Goal: Book appointment/travel/reservation

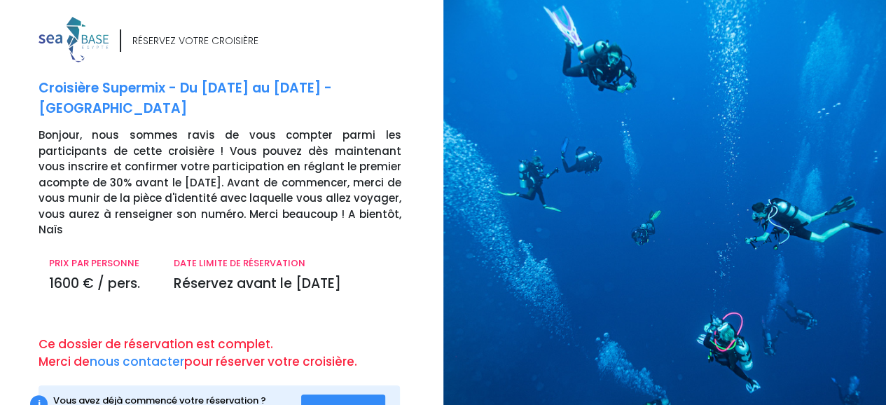
scroll to position [23, 0]
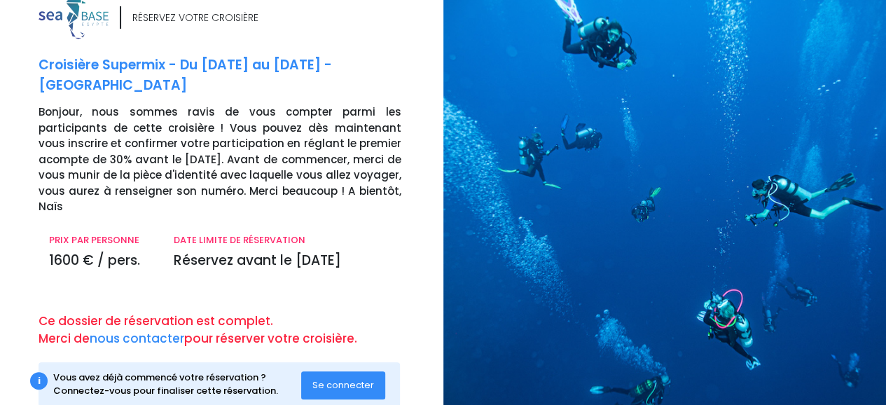
click at [356, 378] on span "Se connecter" at bounding box center [343, 384] width 62 height 13
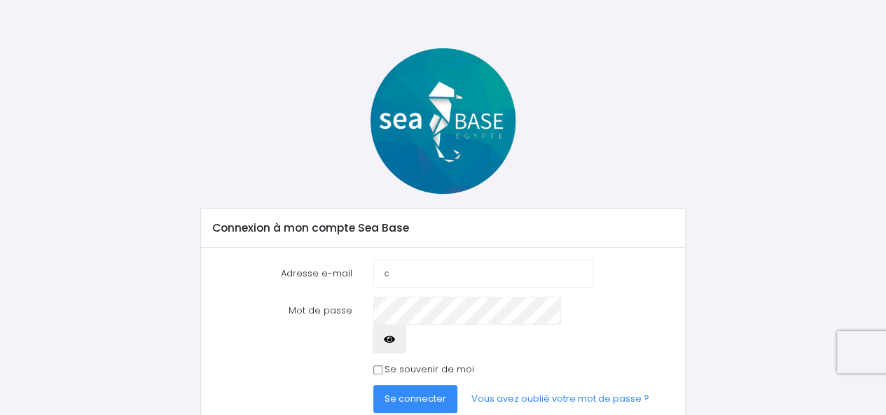
scroll to position [35, 0]
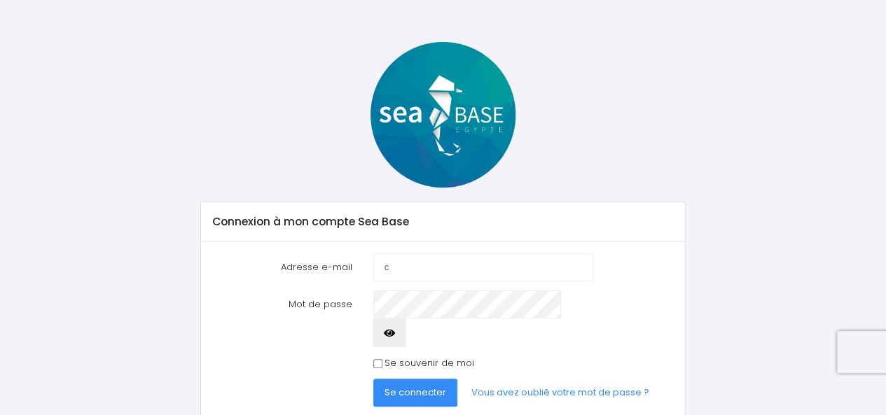
click at [452, 280] on form "Adresse e-mail c Mot de passe" at bounding box center [443, 331] width 462 height 154
click at [453, 273] on input "c" at bounding box center [483, 268] width 220 height 28
type input "camilleb.morand@gmail.com"
click at [406, 319] on button "button" at bounding box center [390, 333] width 34 height 28
click at [412, 386] on span "Se connecter" at bounding box center [416, 392] width 62 height 13
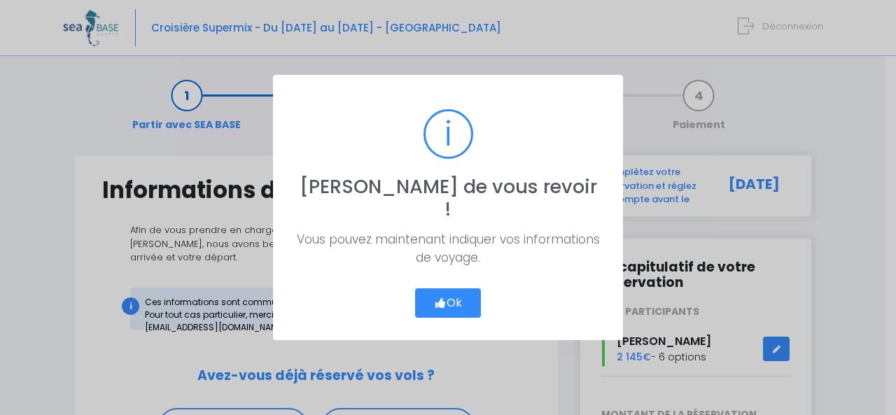
click at [443, 303] on icon "button" at bounding box center [440, 303] width 13 height 0
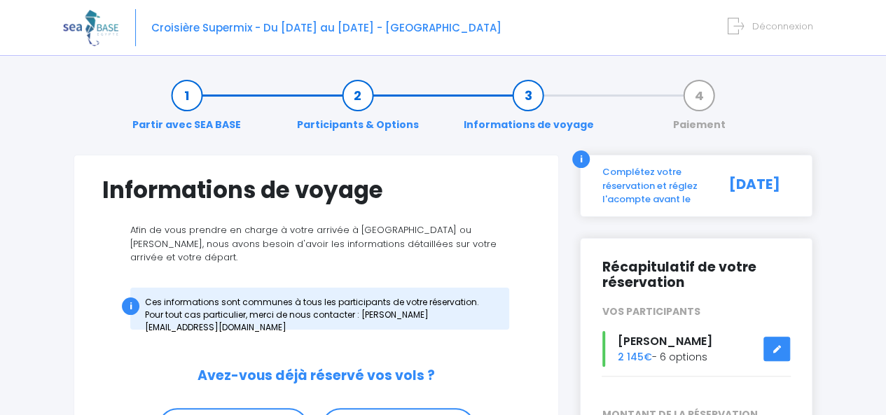
click at [198, 111] on link "Partir avec SEA BASE" at bounding box center [186, 110] width 123 height 44
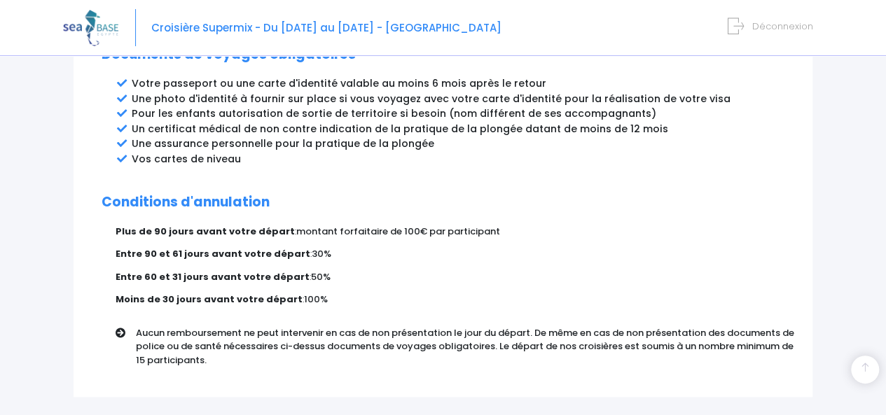
scroll to position [894, 0]
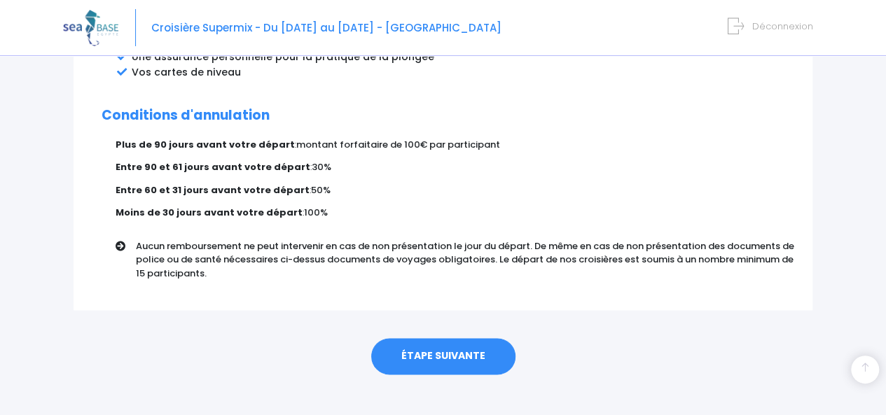
click at [441, 338] on link "ÉTAPE SUIVANTE" at bounding box center [443, 356] width 144 height 36
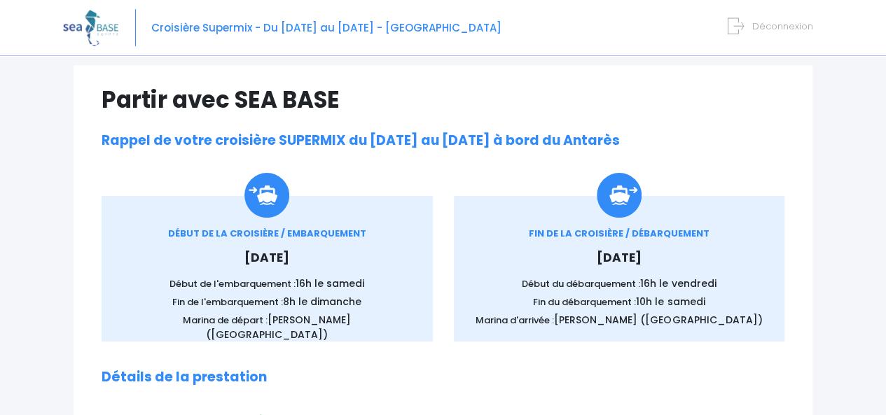
scroll to position [128, 0]
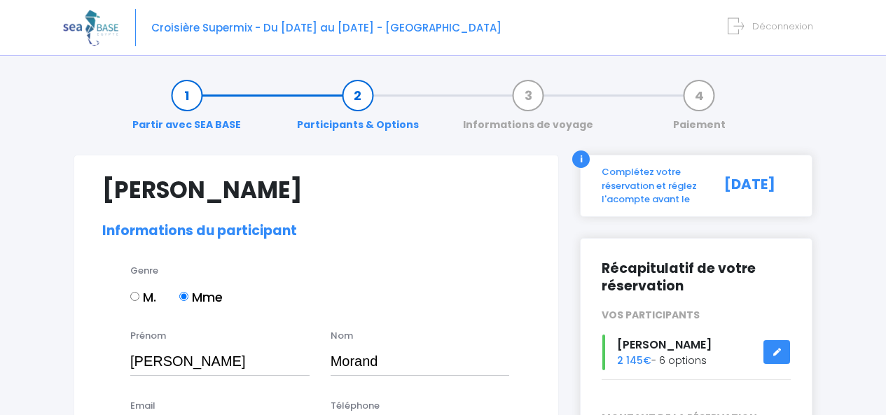
select select "PADI Advanced OW diver"
select select "40/41"
select select "M"
select select "S"
click at [200, 96] on link "Partir avec SEA BASE" at bounding box center [186, 110] width 123 height 44
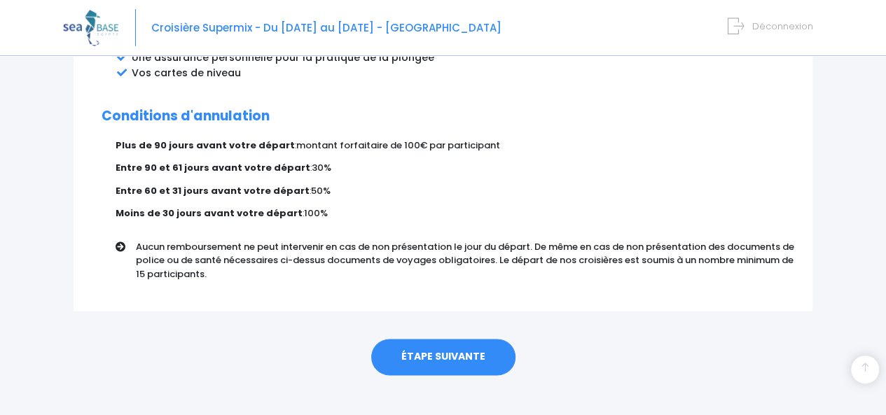
scroll to position [894, 0]
click at [448, 338] on link "ÉTAPE SUIVANTE" at bounding box center [443, 356] width 144 height 36
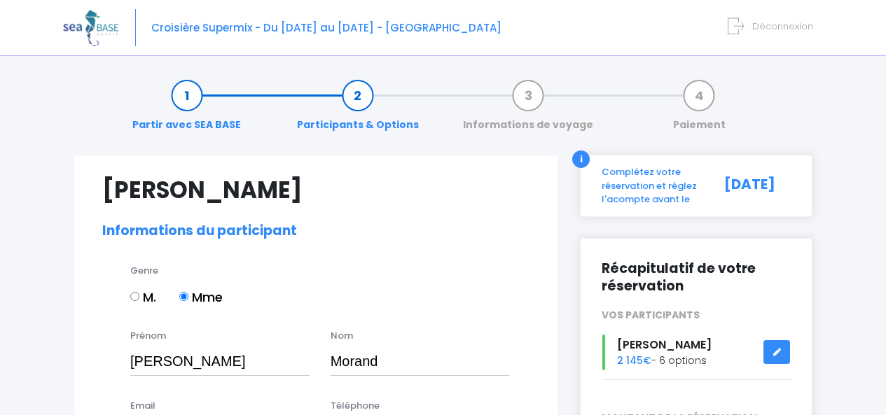
select select "PADI Advanced OW diver"
select select "40/41"
select select "M"
select select "S"
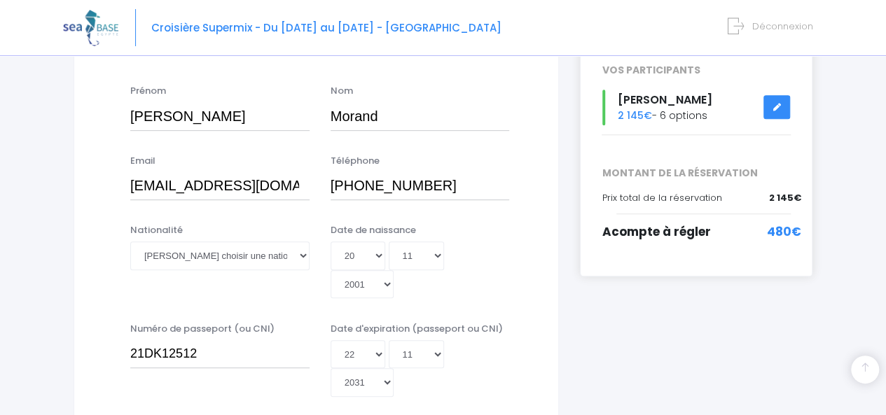
scroll to position [254, 0]
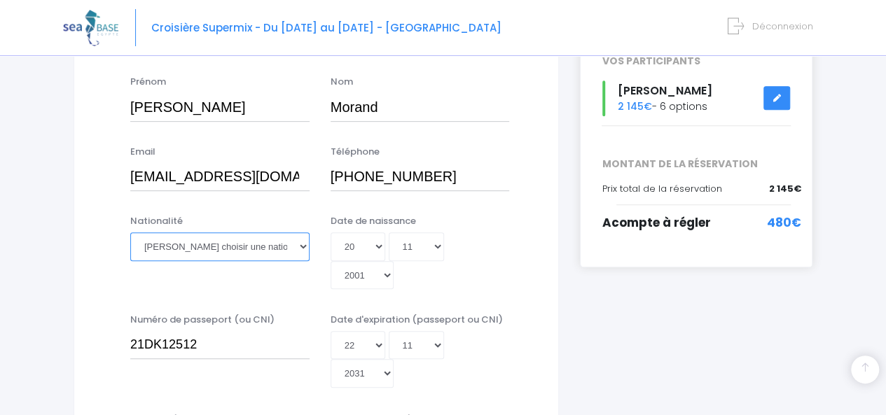
click at [270, 253] on select "Veuillez choisir une nationalité Afghane Albanaise Algerienne Allemande America…" at bounding box center [219, 247] width 179 height 28
select select "Française"
click at [130, 233] on select "Veuillez choisir une nationalité Afghane Albanaise Algerienne Allemande America…" at bounding box center [219, 247] width 179 height 28
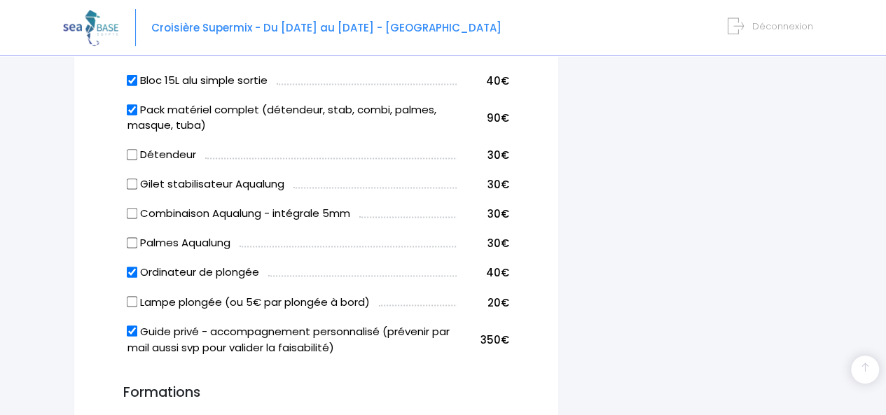
scroll to position [1041, 0]
click at [129, 324] on label "Guide privé - accompagnement personnalisé (prévenir par mail aussi svp pour val…" at bounding box center [291, 340] width 329 height 32
click at [129, 326] on input "Guide privé - accompagnement personnalisé (prévenir par mail aussi svp pour val…" at bounding box center [131, 331] width 11 height 11
checkbox input "false"
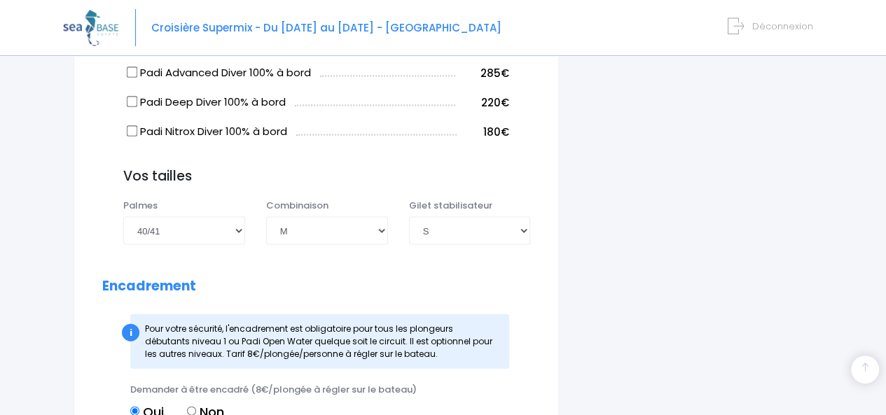
scroll to position [1389, 0]
click at [188, 218] on select "Choisir une taille 36/37 38/39 40/41 42/43 44/45 46/47" at bounding box center [184, 232] width 122 height 28
select select "38/39"
click at [123, 218] on select "Choisir une taille 36/37 38/39 40/41 42/43 44/45 46/47" at bounding box center [184, 232] width 122 height 28
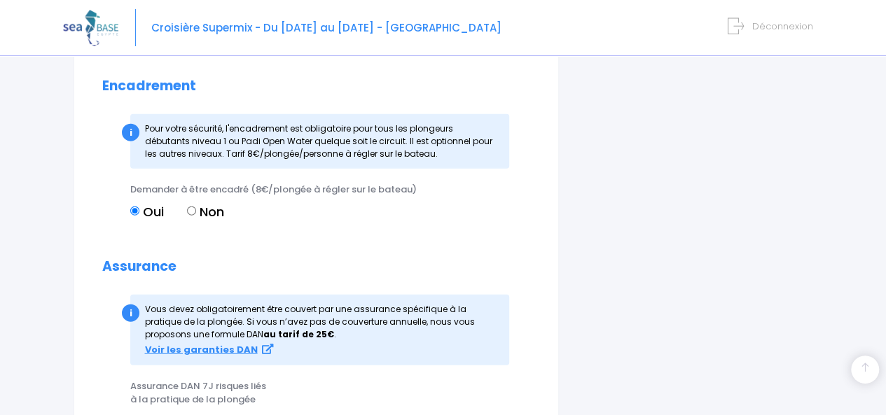
scroll to position [1594, 0]
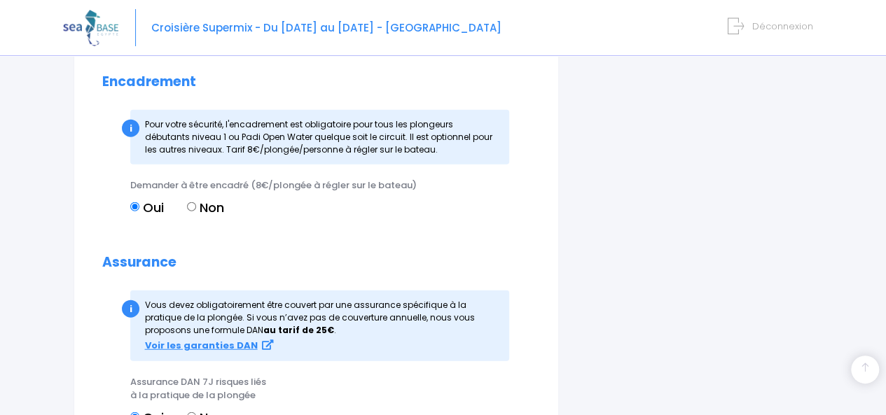
click at [198, 198] on label "Non" at bounding box center [205, 207] width 37 height 19
click at [196, 202] on input "Non" at bounding box center [191, 206] width 9 height 9
radio input "true"
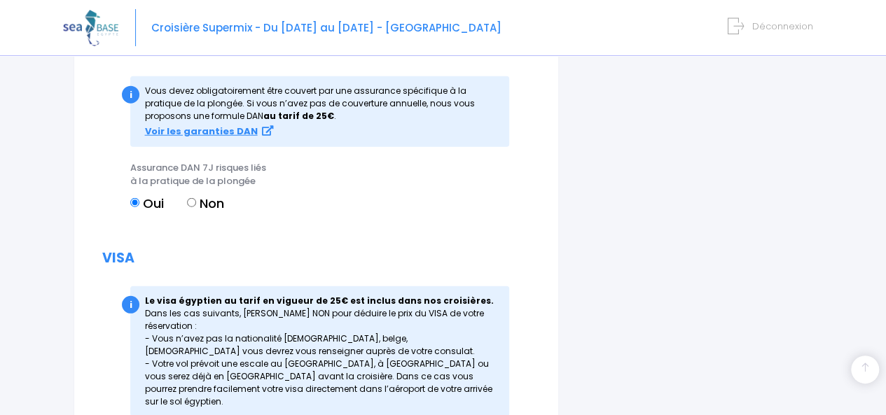
scroll to position [1925, 0]
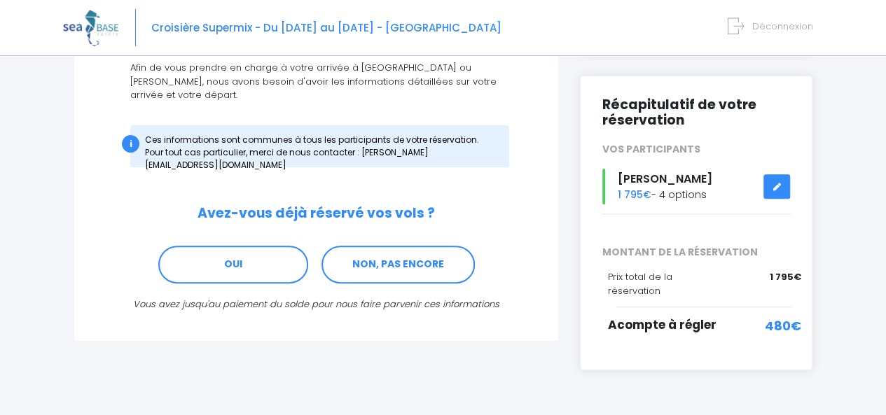
scroll to position [179, 0]
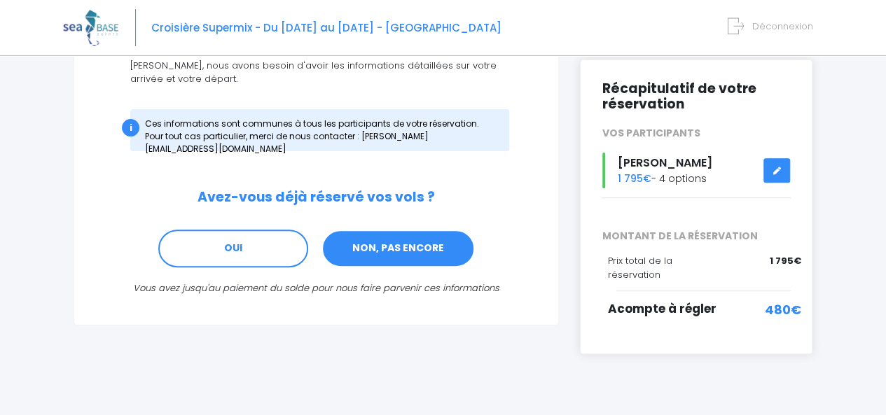
click at [381, 248] on link "NON, PAS ENCORE" at bounding box center [397, 249] width 153 height 38
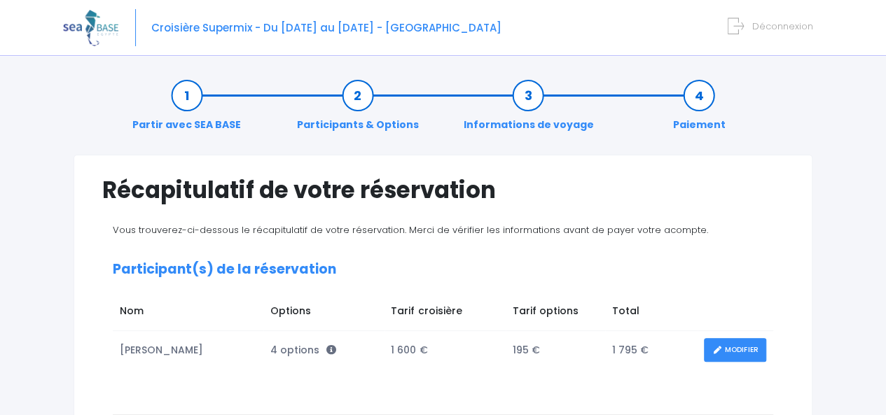
click at [350, 89] on link "Participants & Options" at bounding box center [358, 110] width 136 height 44
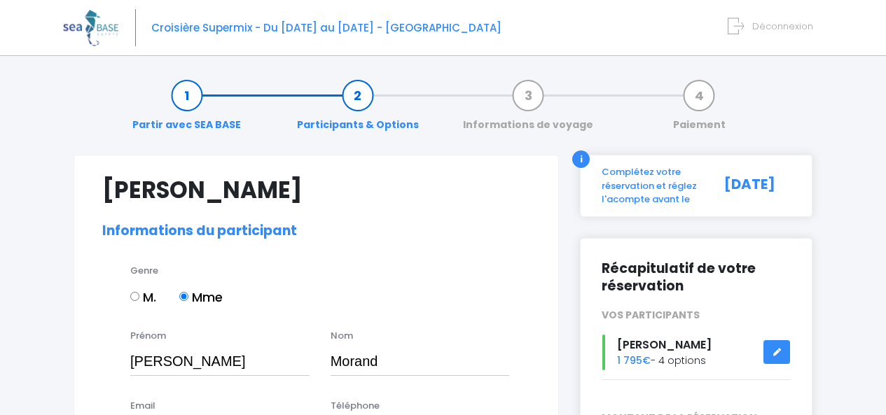
select select "PADI Advanced OW diver"
select select "38/39"
select select "M"
select select "S"
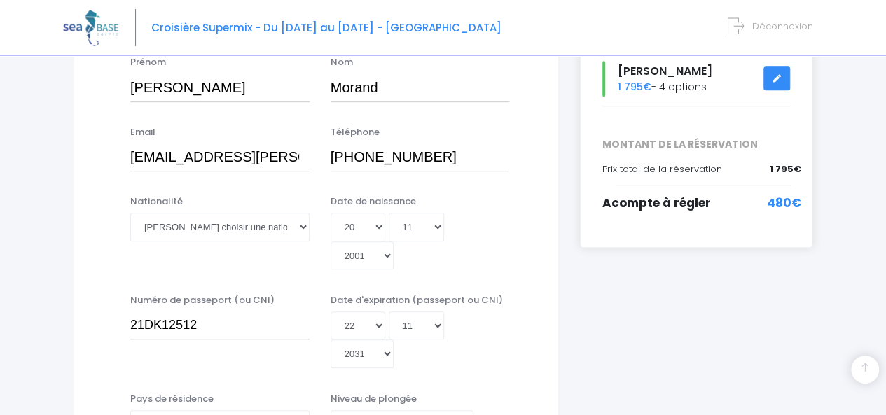
scroll to position [331, 0]
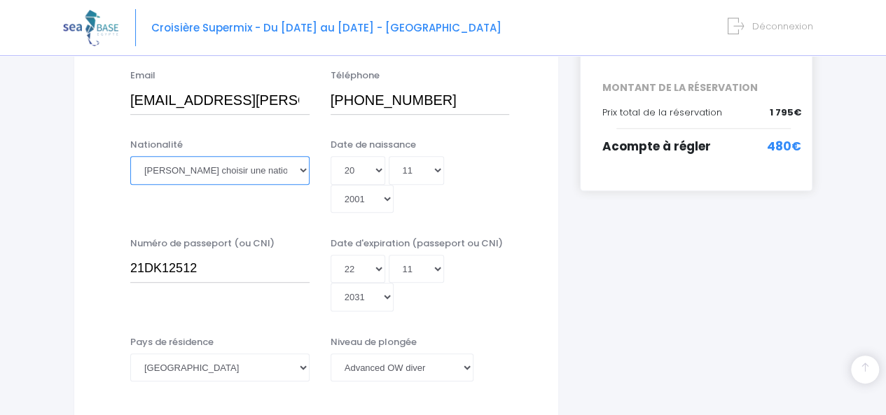
click at [161, 157] on select "Veuillez choisir une nationalité Afghane Albanaise Algerienne Allemande America…" at bounding box center [219, 170] width 179 height 28
select select "Française"
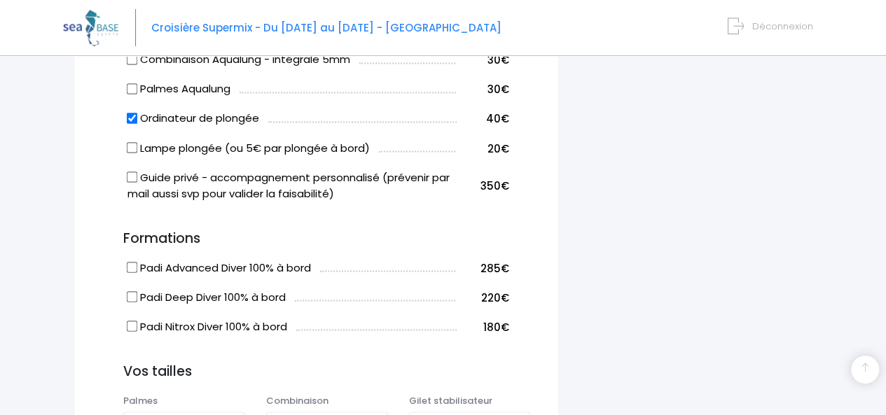
scroll to position [1196, 0]
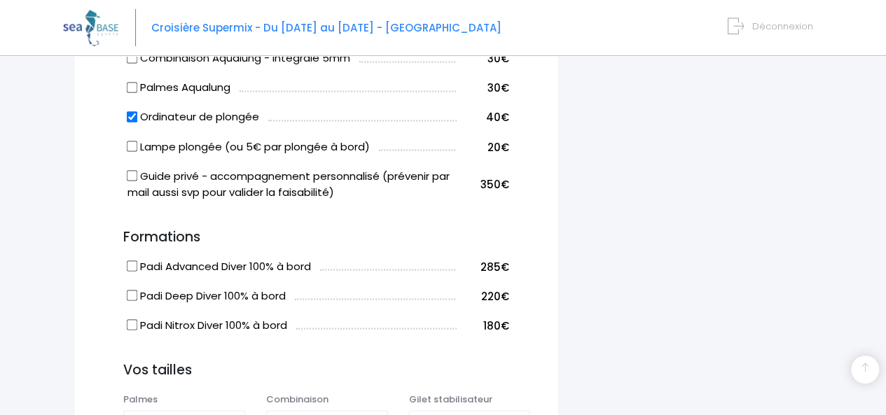
click at [221, 109] on label "Ordinateur de plongée" at bounding box center [193, 117] width 132 height 16
click at [137, 111] on input "Ordinateur de plongée" at bounding box center [131, 116] width 11 height 11
checkbox input "false"
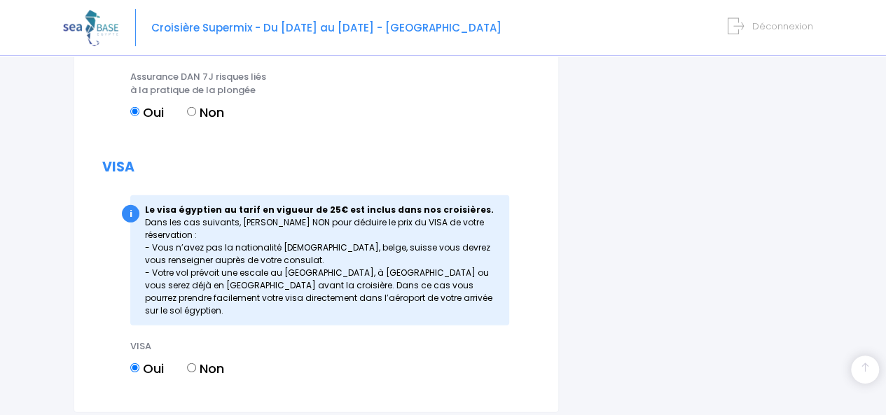
scroll to position [1955, 0]
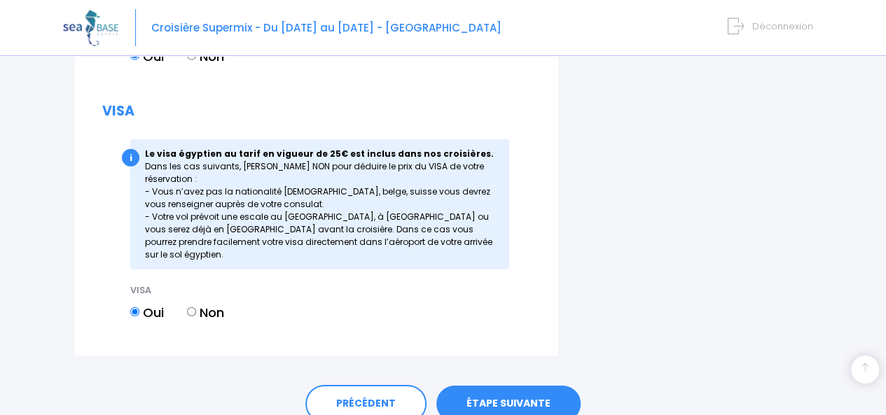
click at [517, 386] on link "ÉTAPE SUIVANTE" at bounding box center [508, 404] width 144 height 36
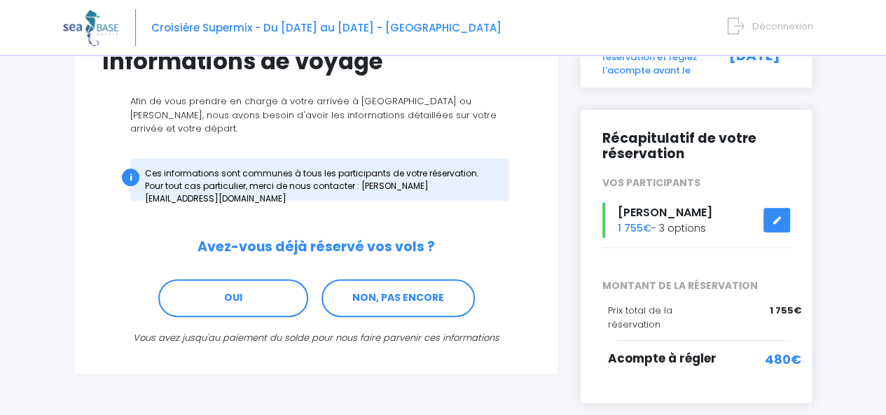
scroll to position [133, 0]
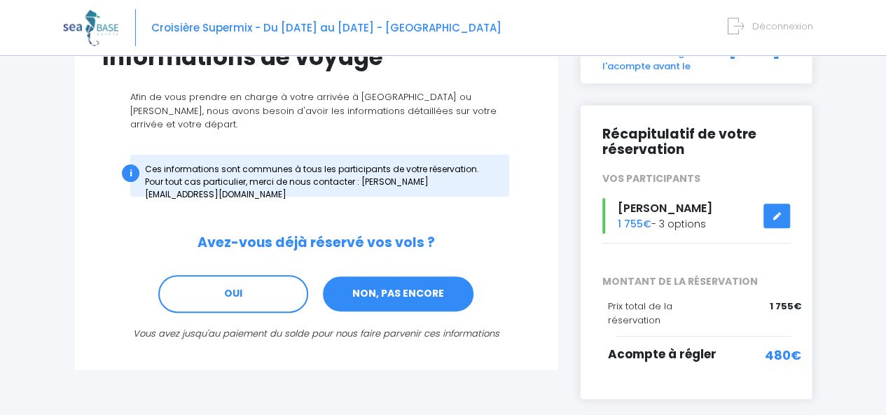
click at [412, 282] on link "NON, PAS ENCORE" at bounding box center [397, 294] width 153 height 38
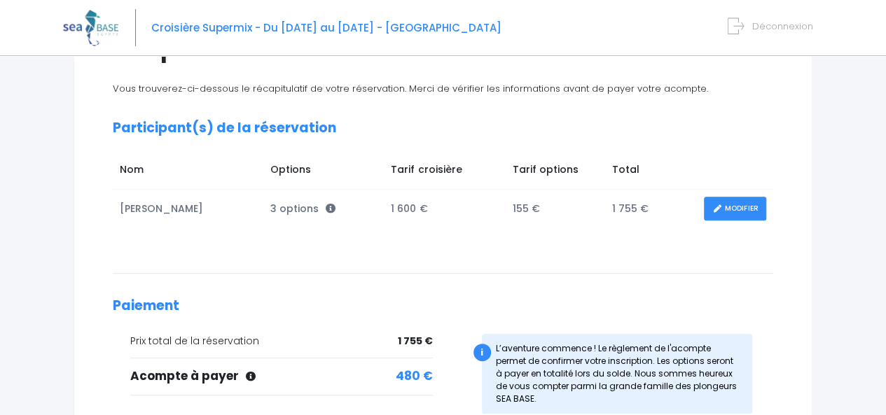
scroll to position [138, 0]
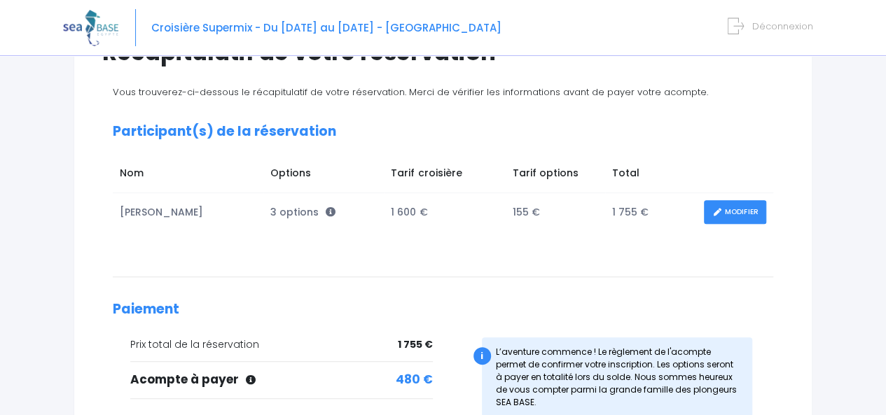
click at [333, 243] on div "Vous trouverez-ci-dessous le récapitulatif de votre réservation. Merci de vérif…" at bounding box center [442, 279] width 681 height 389
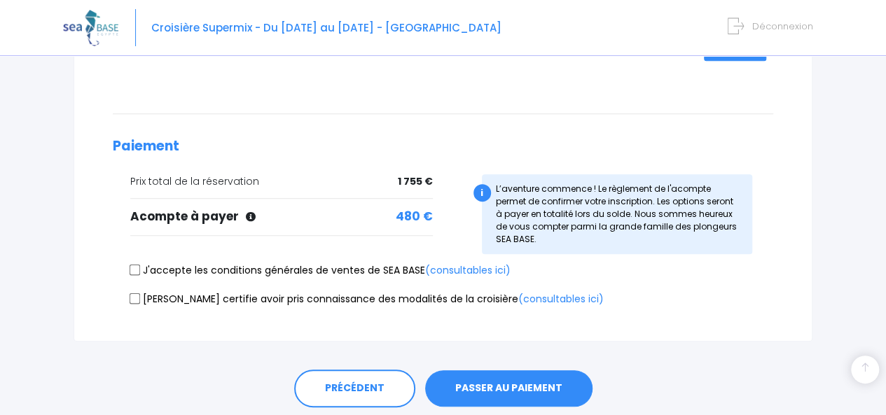
scroll to position [303, 0]
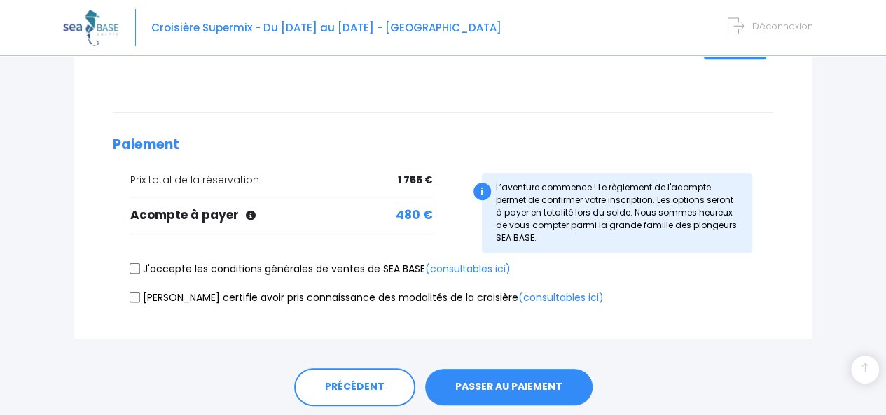
click at [334, 265] on label "J'accepte les conditions générales de ventes de SEA BASE (consultables ici)" at bounding box center [320, 269] width 380 height 15
click at [141, 265] on input "J'accepte les conditions générales de ventes de SEA BASE (consultables ici)" at bounding box center [135, 268] width 11 height 11
checkbox input "true"
click at [349, 299] on label "[PERSON_NAME] certifie avoir pris connaissance des modalités de la croisière (c…" at bounding box center [366, 298] width 473 height 15
click at [141, 299] on input "[PERSON_NAME] certifie avoir pris connaissance des modalités de la croisière (c…" at bounding box center [135, 296] width 11 height 11
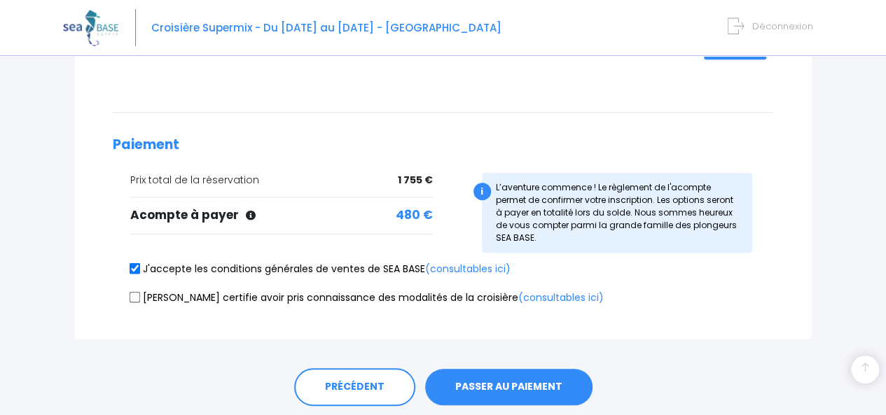
checkbox input "true"
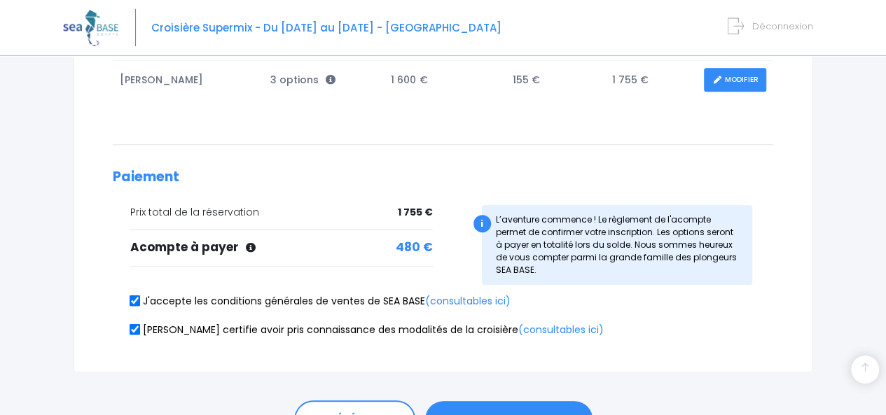
scroll to position [347, 0]
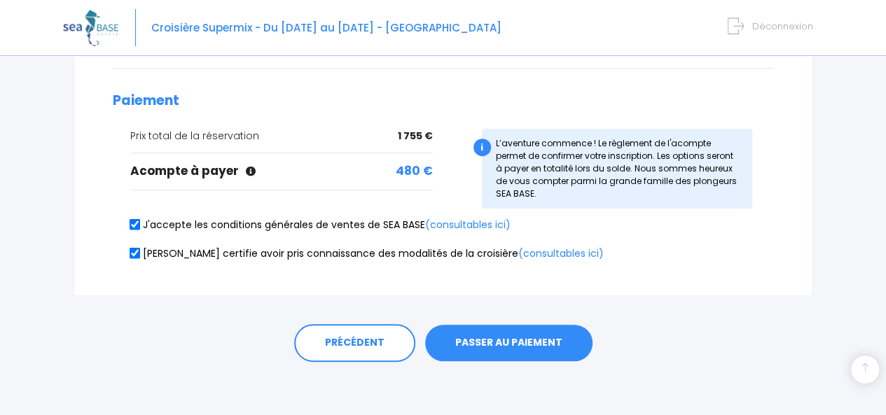
click at [410, 176] on span "480 €" at bounding box center [414, 171] width 37 height 18
click at [464, 172] on div "i L’aventure commence ! Le règlement de l'acompte permet de confirmer votre ins…" at bounding box center [614, 169] width 320 height 80
click at [527, 334] on button "PASSER AU PAIEMENT" at bounding box center [508, 343] width 167 height 36
click at [518, 247] on link "(consultables ici)" at bounding box center [560, 254] width 85 height 14
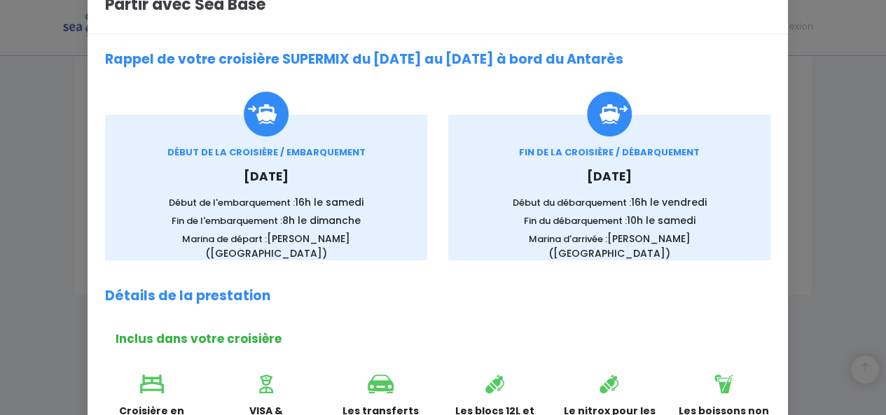
scroll to position [0, 0]
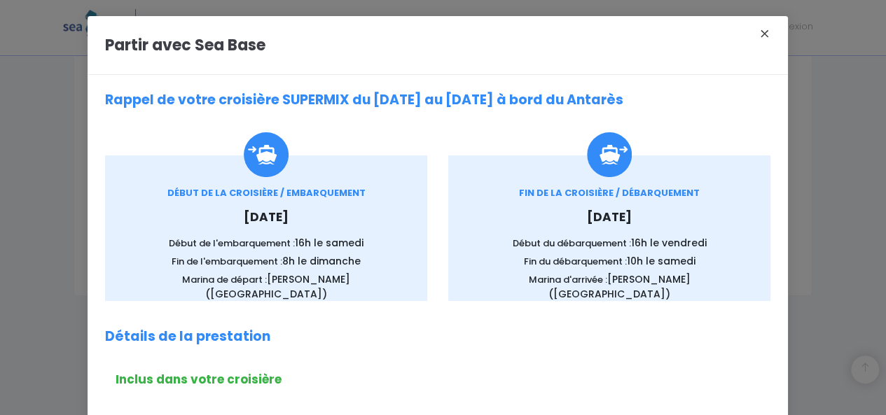
click at [757, 29] on button "×" at bounding box center [764, 34] width 29 height 18
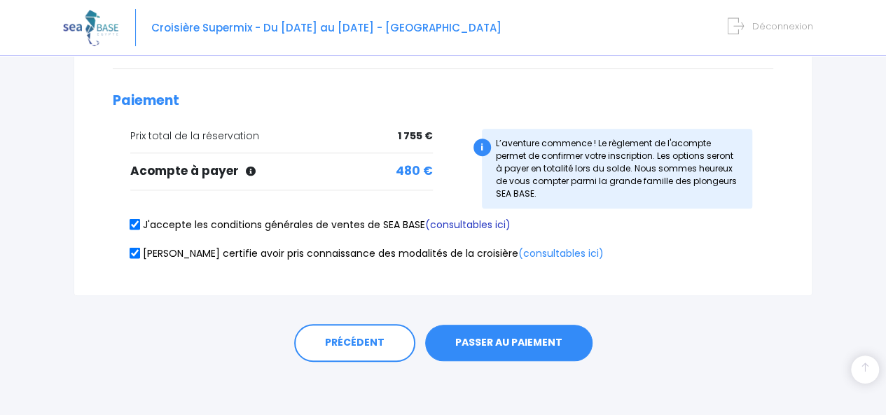
click at [501, 225] on link "(consultables ici)" at bounding box center [467, 225] width 85 height 14
click at [518, 248] on link "(consultables ici)" at bounding box center [560, 254] width 85 height 14
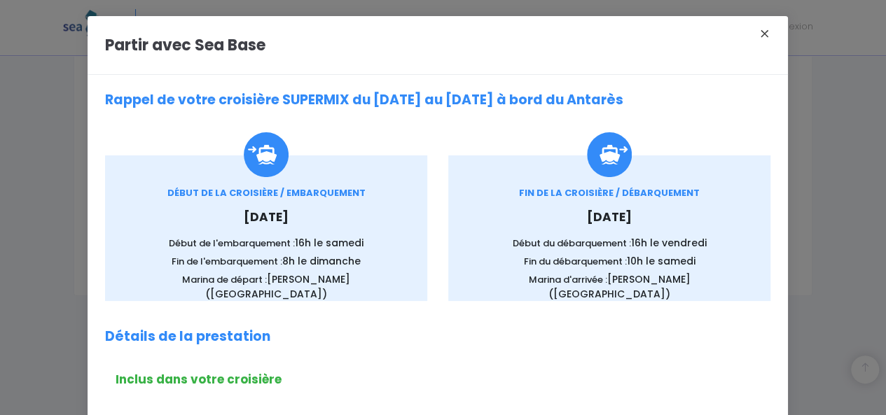
click at [755, 30] on button "×" at bounding box center [764, 34] width 29 height 18
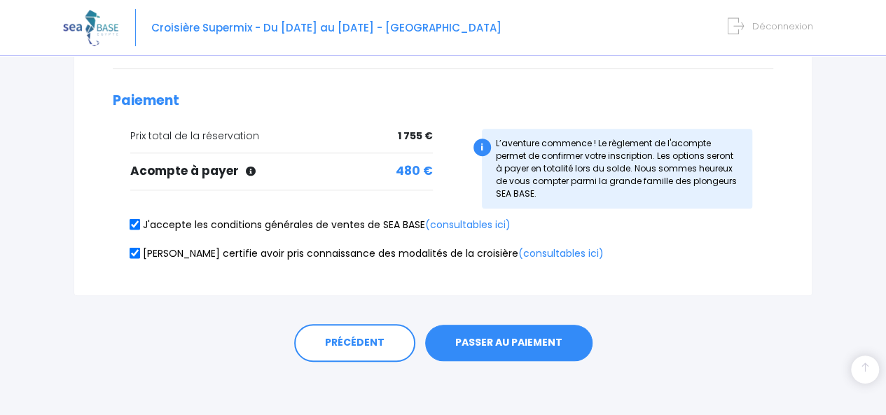
click at [466, 338] on button "PASSER AU PAIEMENT" at bounding box center [508, 343] width 167 height 36
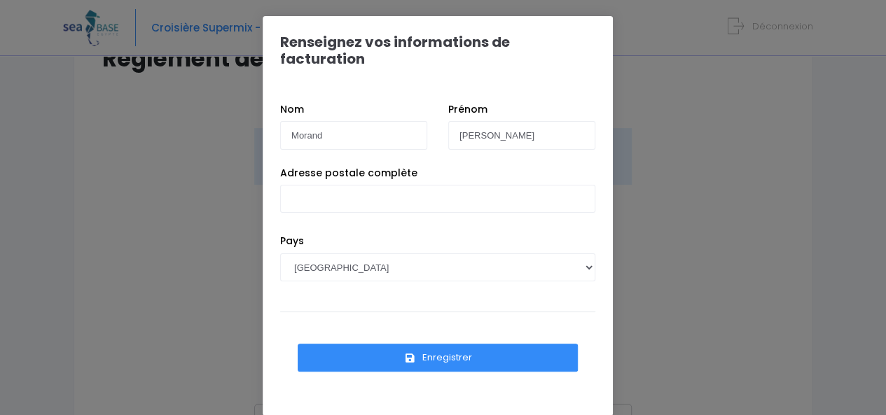
scroll to position [133, 0]
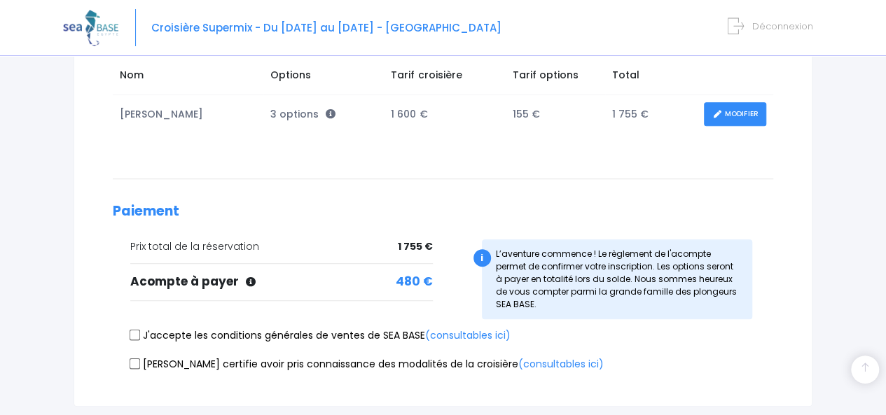
scroll to position [238, 0]
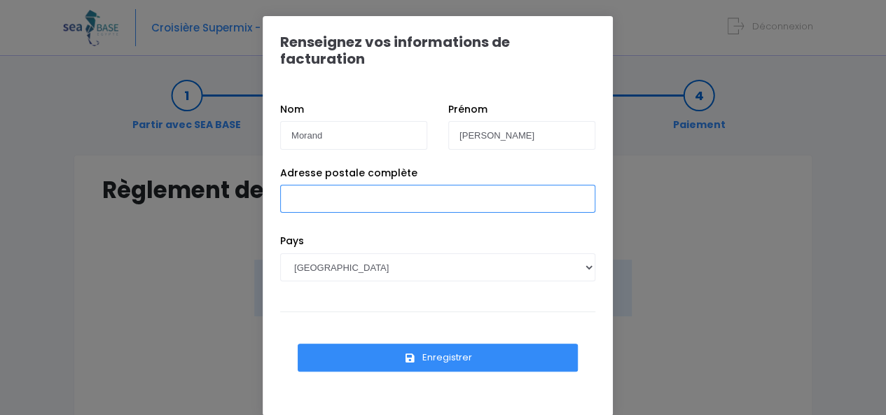
click at [356, 185] on input "Adresse postale complète" at bounding box center [437, 199] width 315 height 28
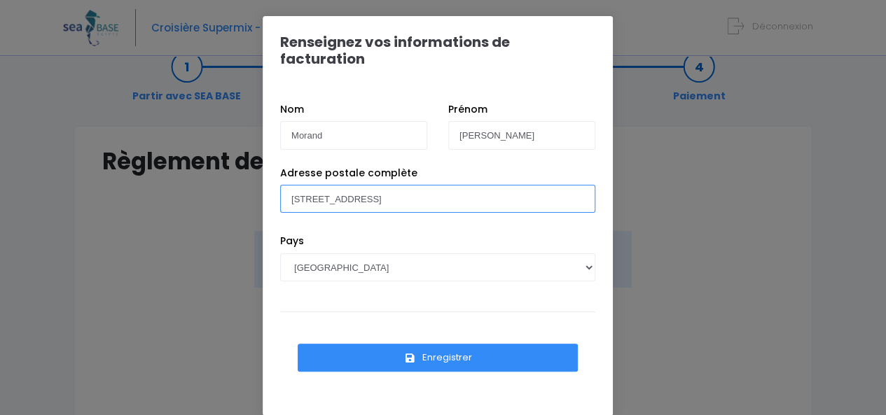
scroll to position [36, 0]
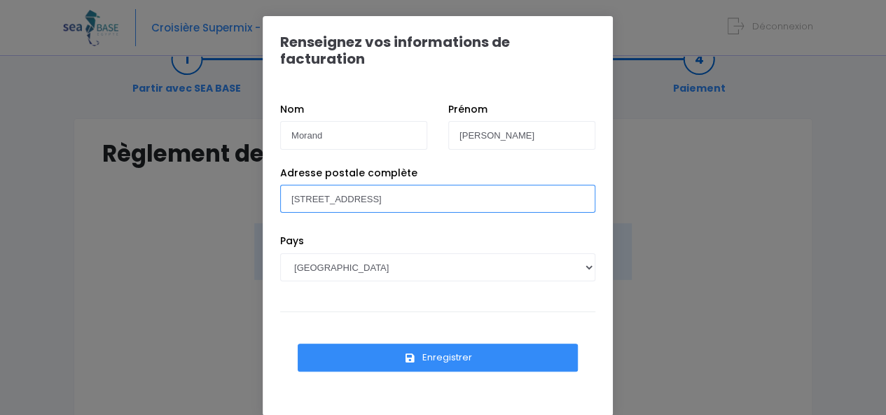
type input "86 Rue de Sèze 69006 Lyon"
click at [429, 344] on button "Enregistrer" at bounding box center [438, 358] width 280 height 28
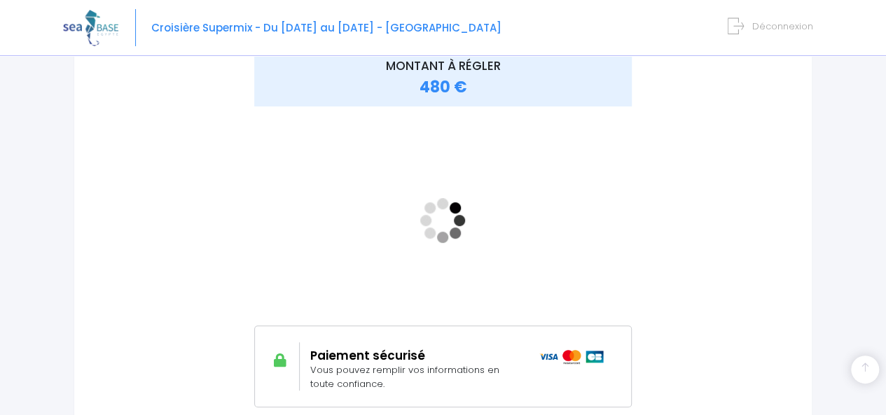
scroll to position [172, 0]
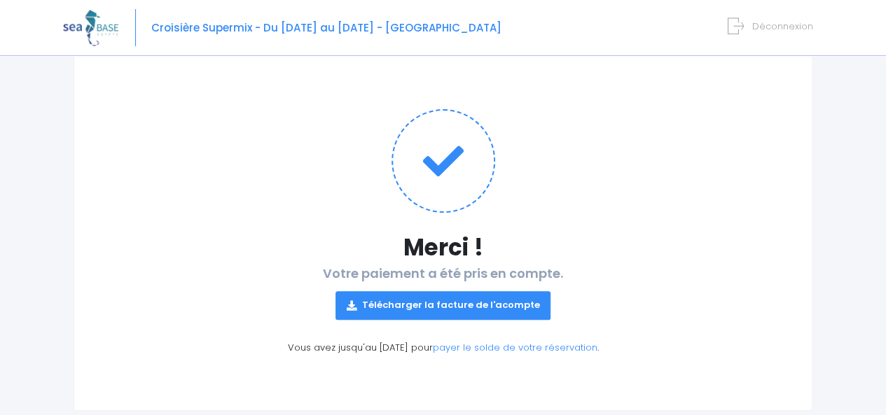
scroll to position [132, 0]
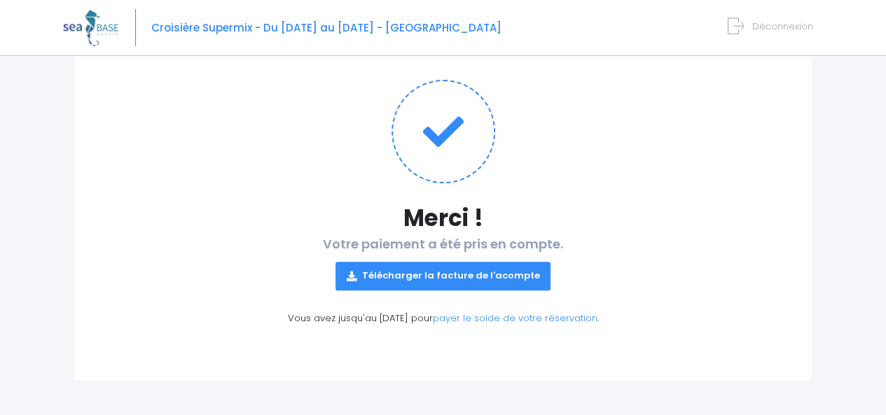
drag, startPoint x: 445, startPoint y: 275, endPoint x: 385, endPoint y: 264, distance: 61.1
click at [385, 264] on link "Télécharger la facture de l'acompte" at bounding box center [443, 276] width 216 height 28
click at [499, 117] on h1 at bounding box center [442, 132] width 681 height 104
